Goal: Communication & Community: Answer question/provide support

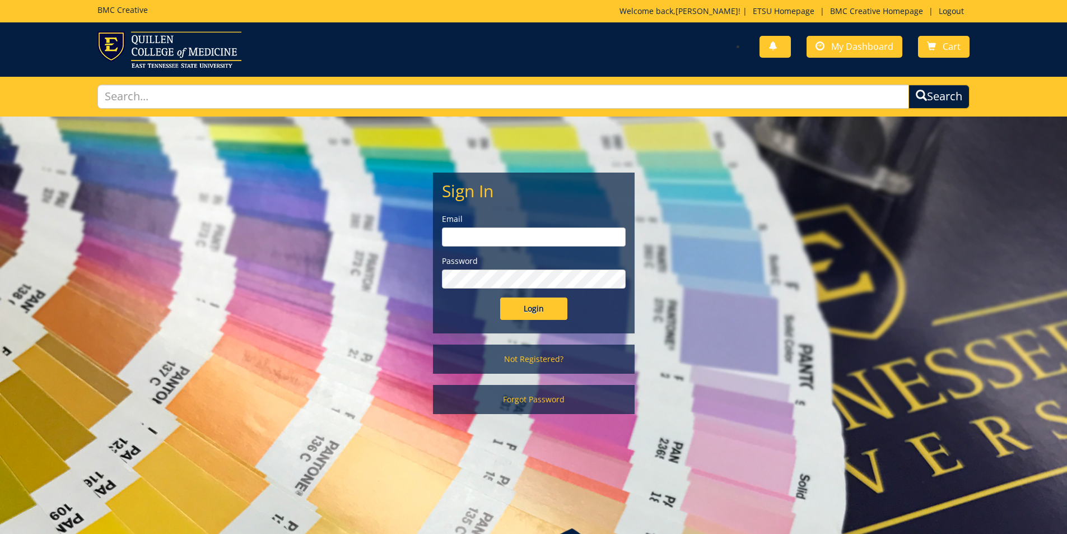
type input "[PERSON_NAME][EMAIL_ADDRESS][DOMAIN_NAME]"
click at [534, 307] on input "Login" at bounding box center [533, 308] width 67 height 22
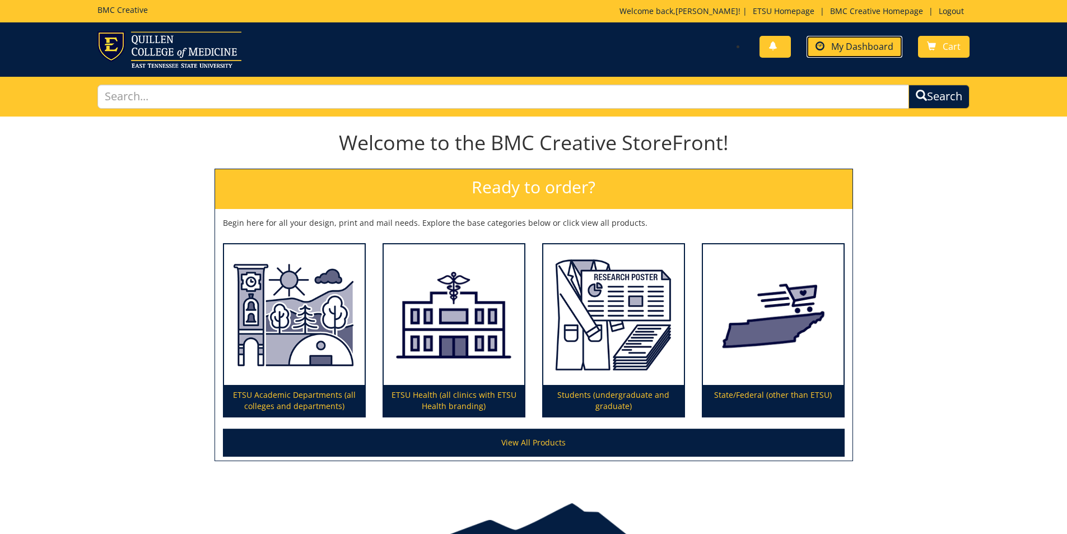
click at [829, 53] on link "My Dashboard" at bounding box center [854, 47] width 96 height 22
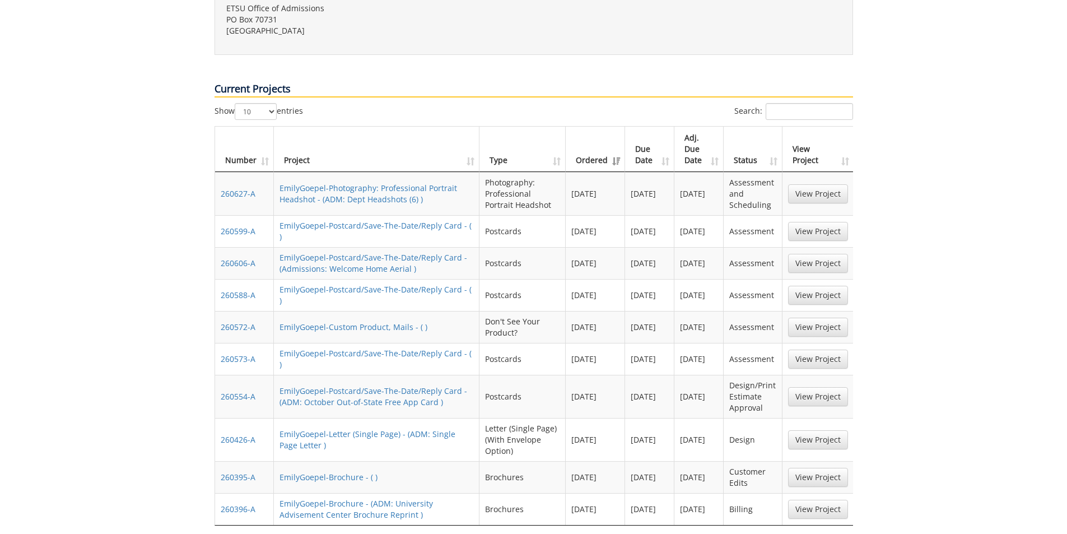
scroll to position [448, 0]
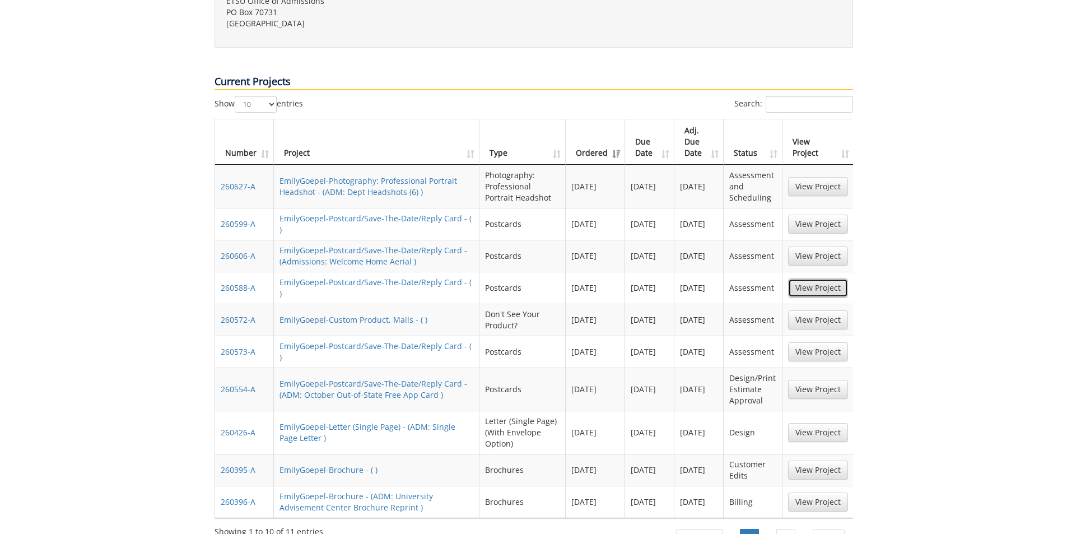
click at [803, 278] on link "View Project" at bounding box center [818, 287] width 60 height 19
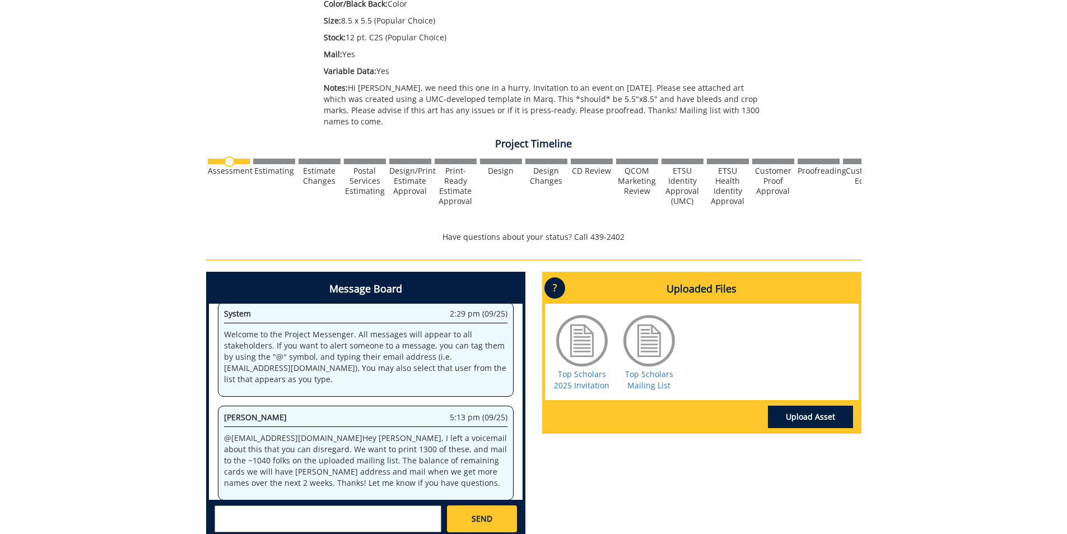
scroll to position [20, 0]
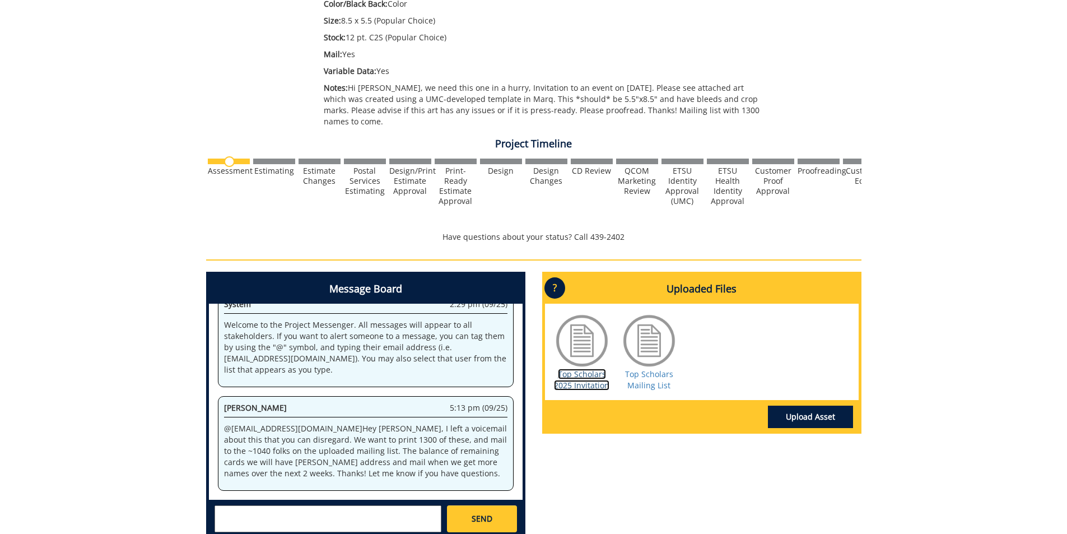
click at [580, 377] on link "Top Scholars 2025 Invitation" at bounding box center [581, 380] width 55 height 22
click at [352, 505] on textarea at bounding box center [327, 518] width 227 height 27
type textarea "@conleyga@etsu.edu Hi Fred, wanted to check in on this one. It was a relatively…"
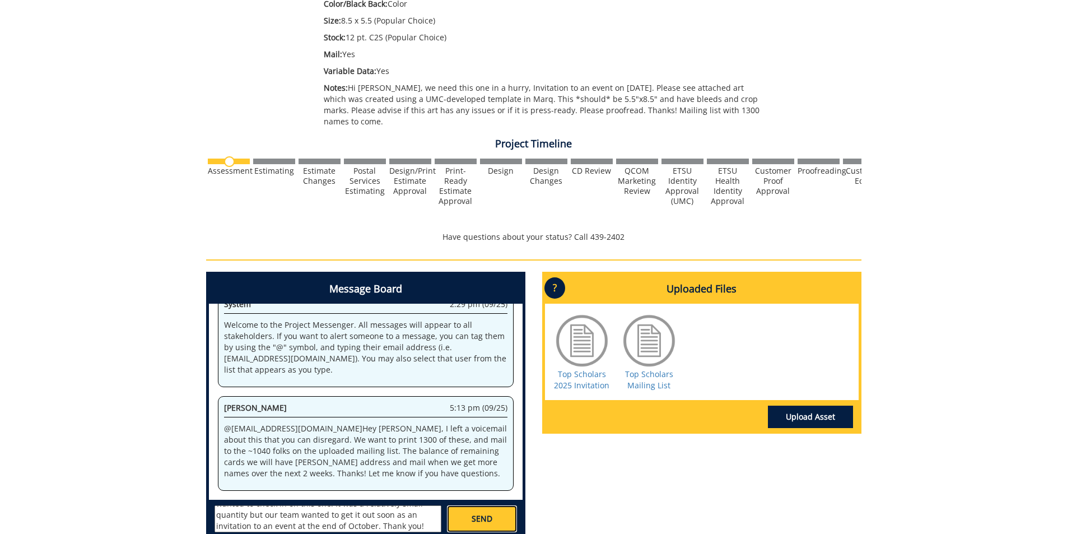
click at [478, 513] on span "SEND" at bounding box center [482, 518] width 21 height 11
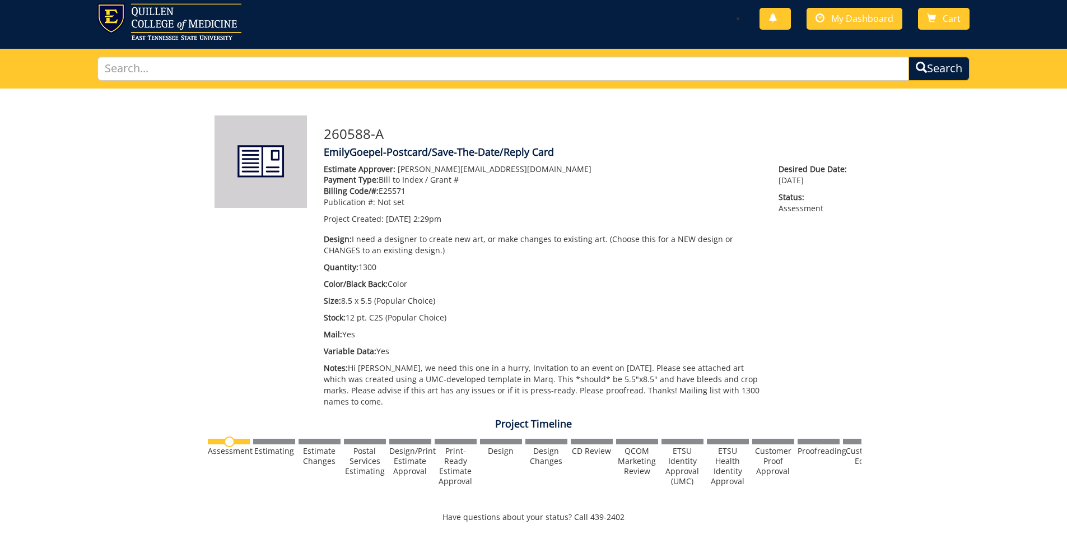
scroll to position [0, 0]
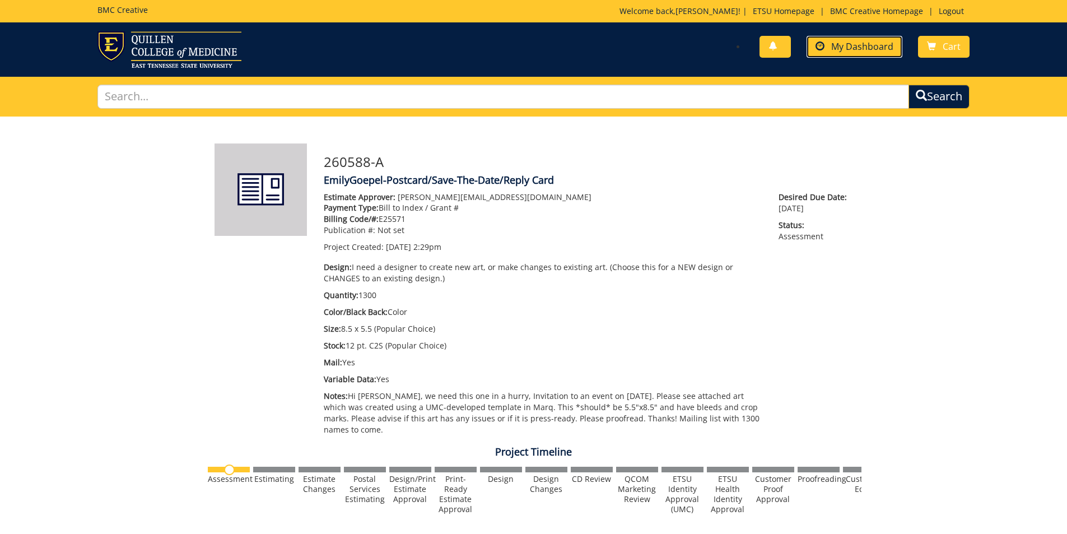
click at [882, 53] on link "My Dashboard" at bounding box center [854, 47] width 96 height 22
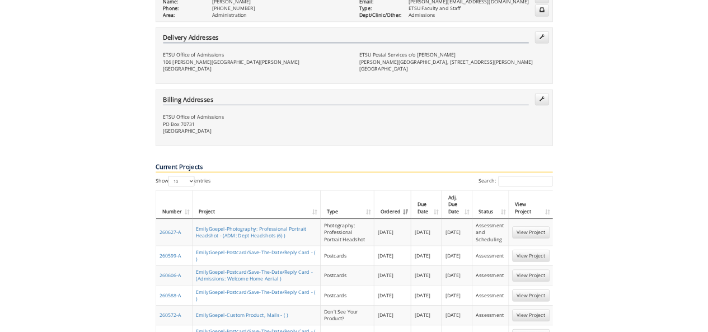
scroll to position [336, 0]
